Goal: Transaction & Acquisition: Purchase product/service

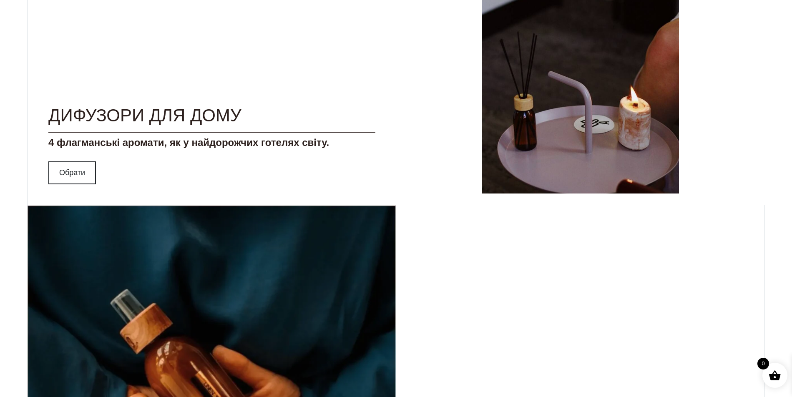
scroll to position [917, 0]
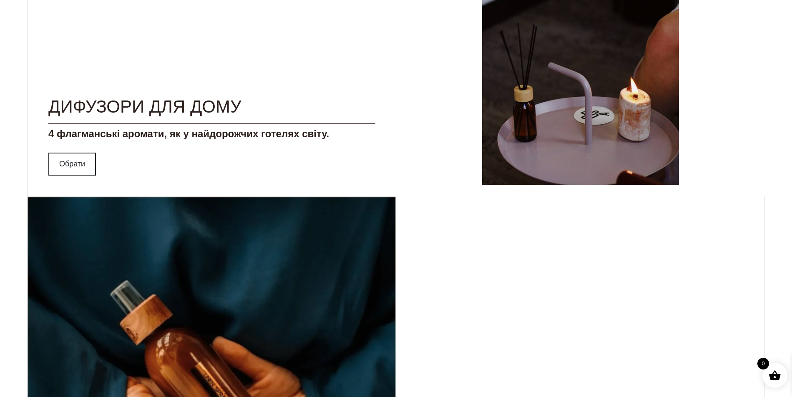
click at [492, 235] on div "Спреї для текстилю Непомітний аксесуар вашого дому: аромат чистоти на вашій пос…" at bounding box center [396, 395] width 738 height 399
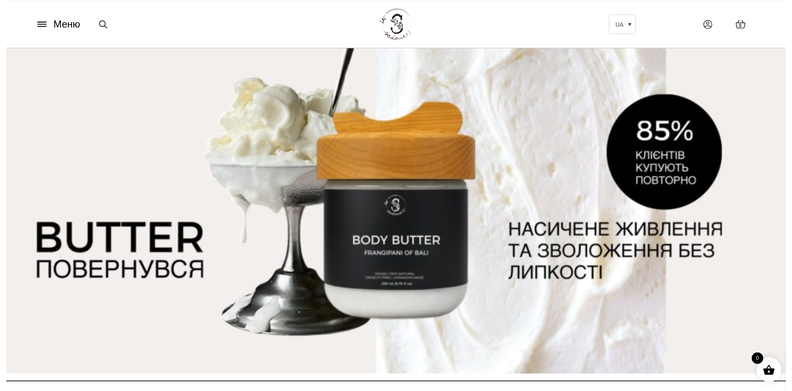
scroll to position [0, 0]
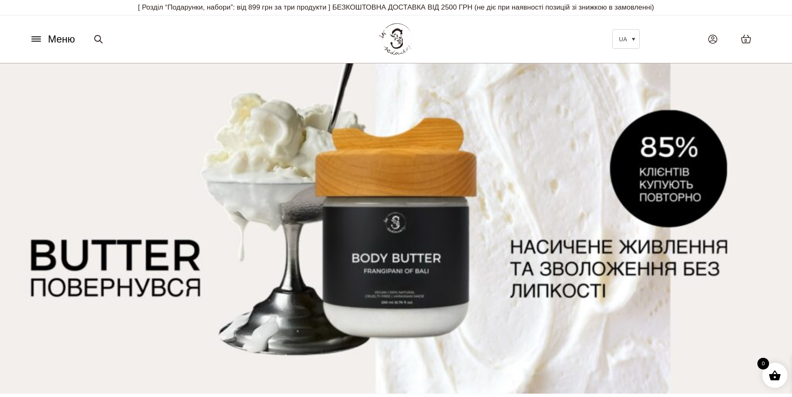
click at [63, 45] on span "Меню" at bounding box center [61, 39] width 27 height 15
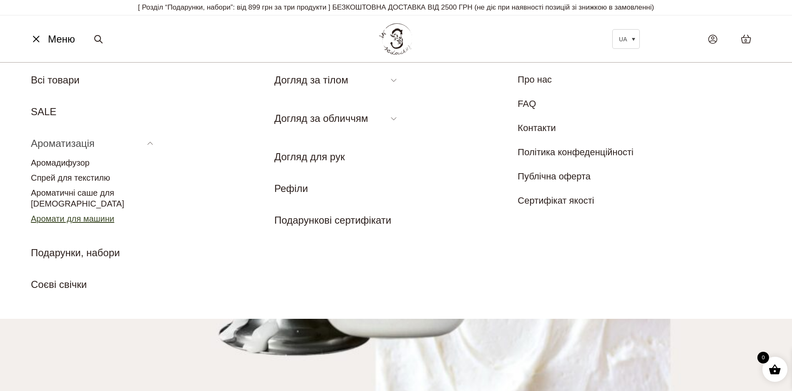
click at [90, 214] on link "Аромати для машини" at bounding box center [72, 218] width 83 height 9
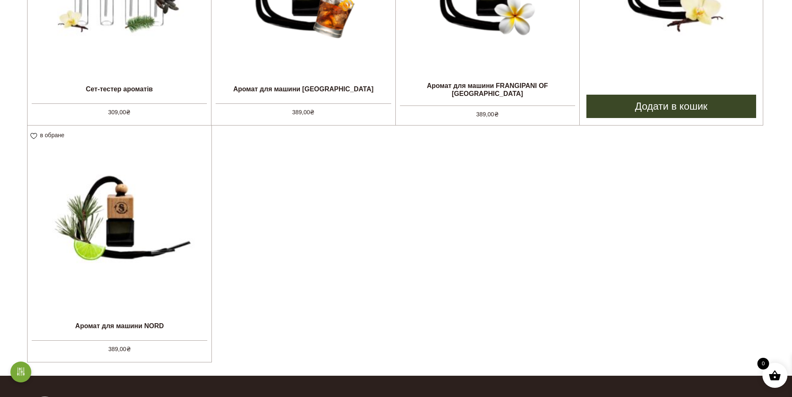
scroll to position [417, 0]
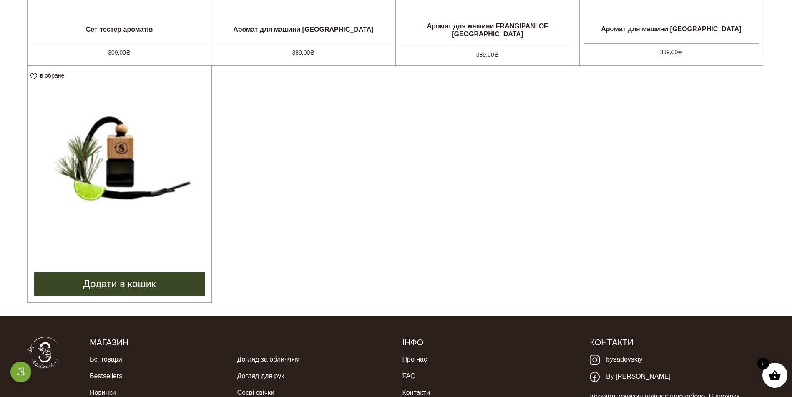
click at [117, 128] on img at bounding box center [120, 158] width 184 height 184
